Goal: Navigation & Orientation: Find specific page/section

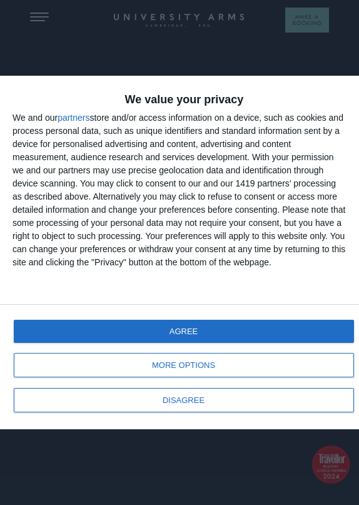
click at [162, 333] on button "AGREE" at bounding box center [184, 330] width 340 height 23
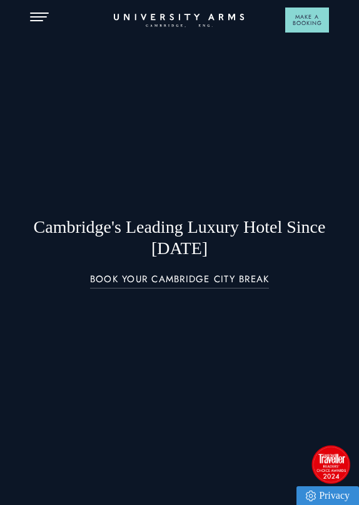
click at [39, 22] on button "Open Menu" at bounding box center [39, 18] width 19 height 10
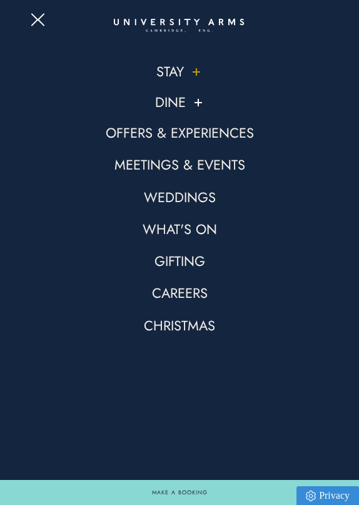
click at [194, 73] on button at bounding box center [196, 72] width 13 height 13
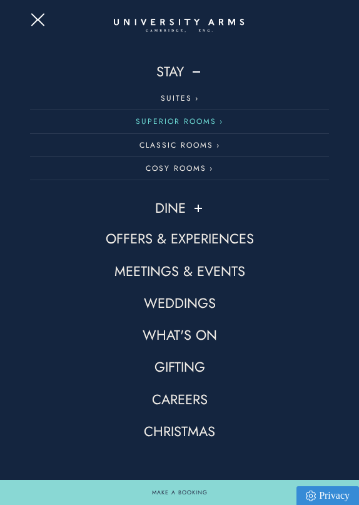
click at [195, 122] on link "Superior Rooms" at bounding box center [179, 121] width 299 height 23
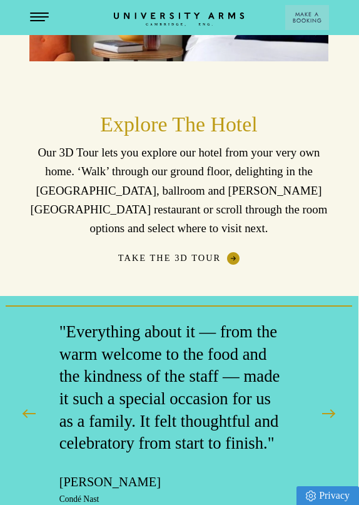
scroll to position [2196, 1]
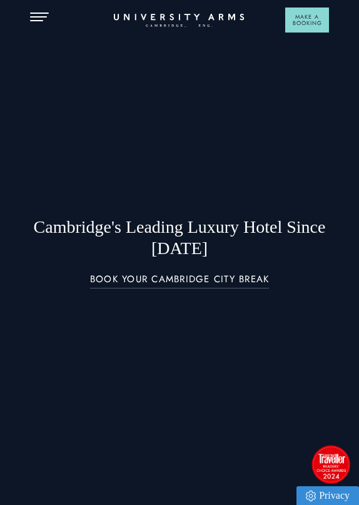
click at [35, 14] on button "Open Menu" at bounding box center [39, 18] width 19 height 10
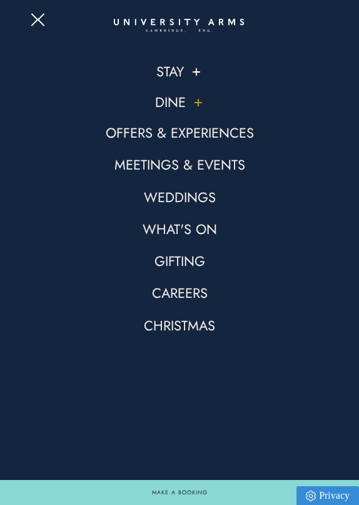
click at [167, 102] on link "Dine" at bounding box center [170, 102] width 31 height 18
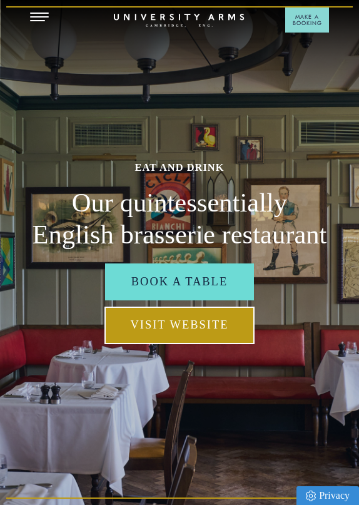
click at [179, 325] on link "Visit Website" at bounding box center [179, 325] width 151 height 38
